Goal: Use online tool/utility

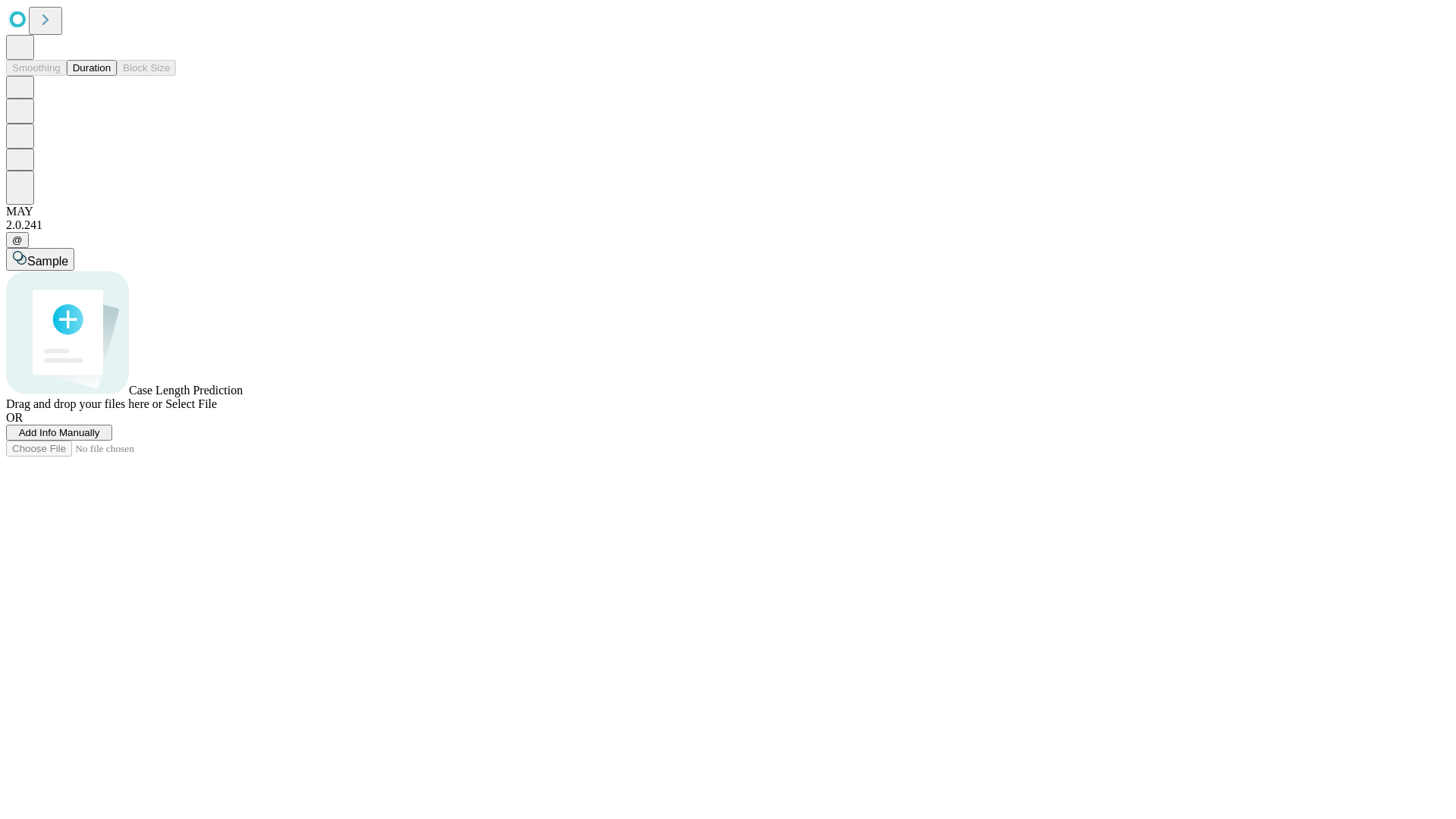
click at [111, 76] on button "Duration" at bounding box center [92, 68] width 50 height 16
click at [68, 255] on span "Sample" at bounding box center [48, 261] width 41 height 13
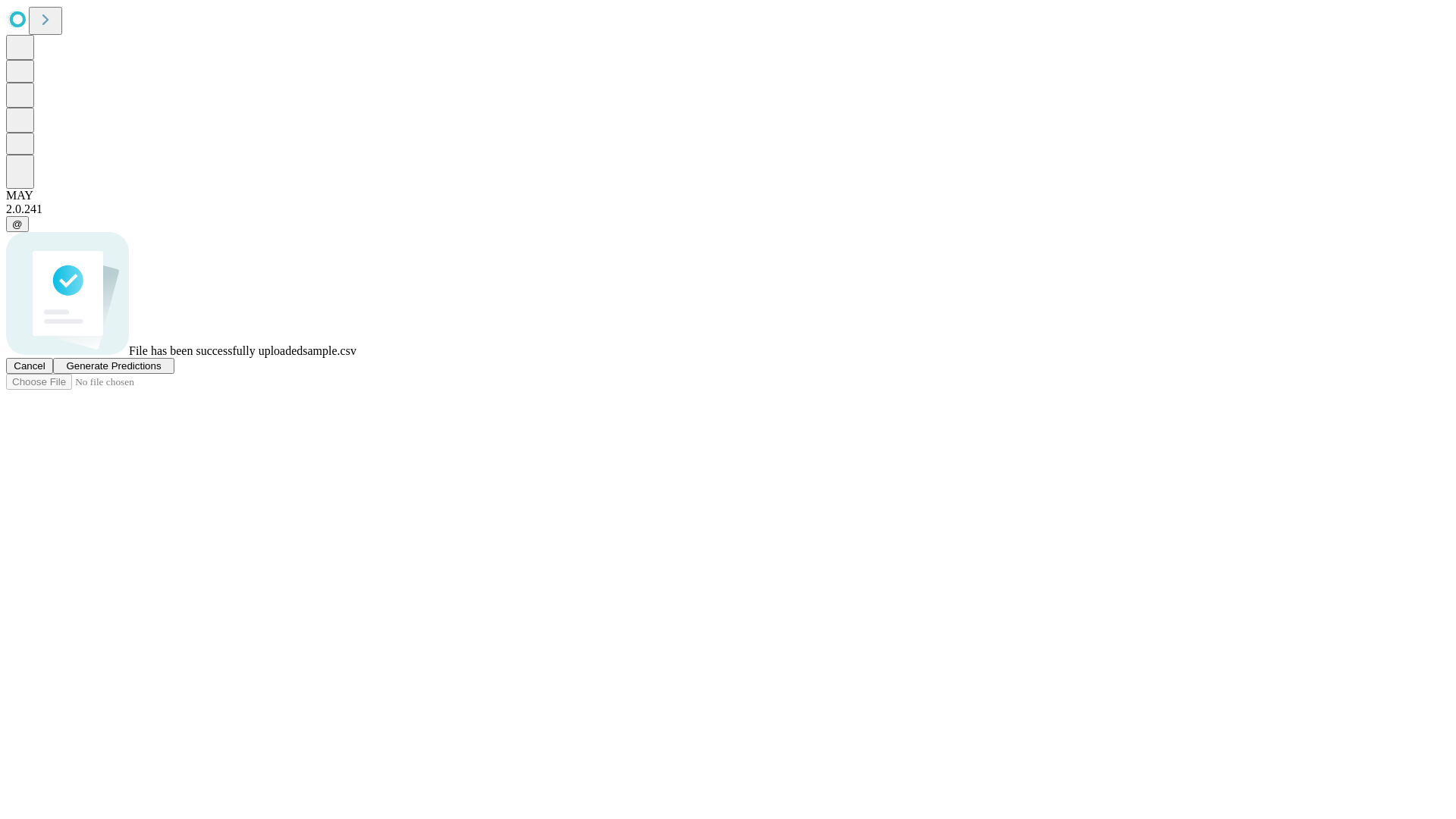
click at [161, 372] on span "Generate Predictions" at bounding box center [113, 365] width 95 height 11
